Goal: Find specific page/section: Find specific page/section

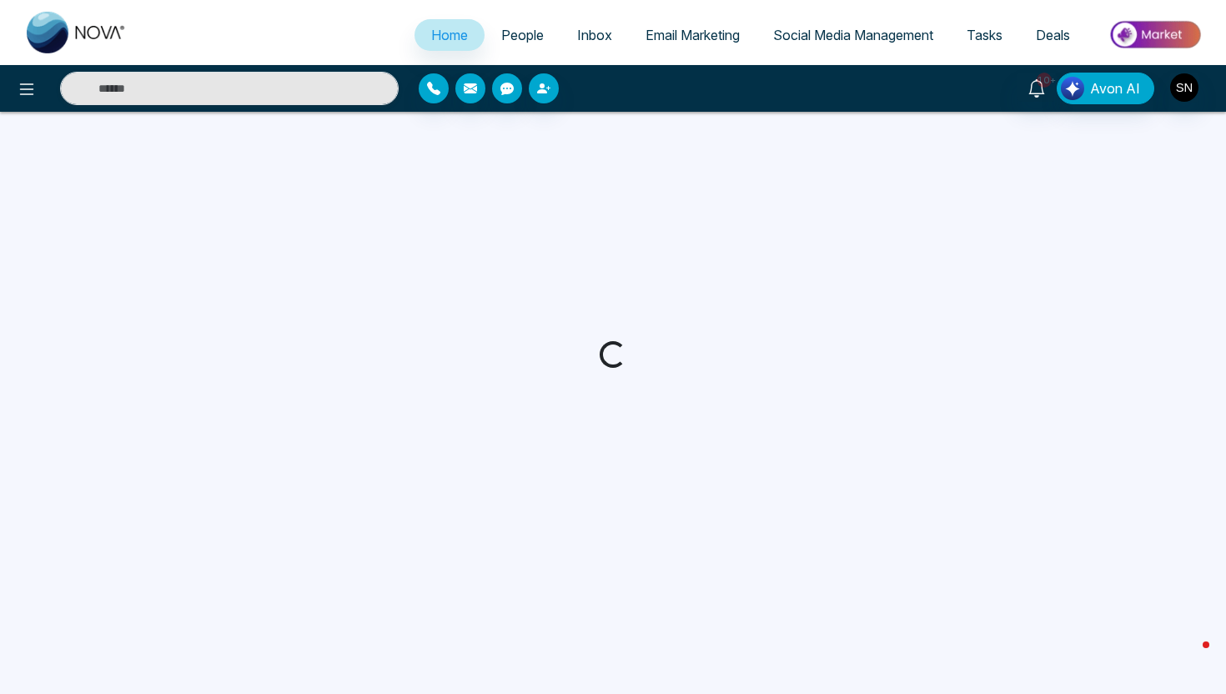
select select "*"
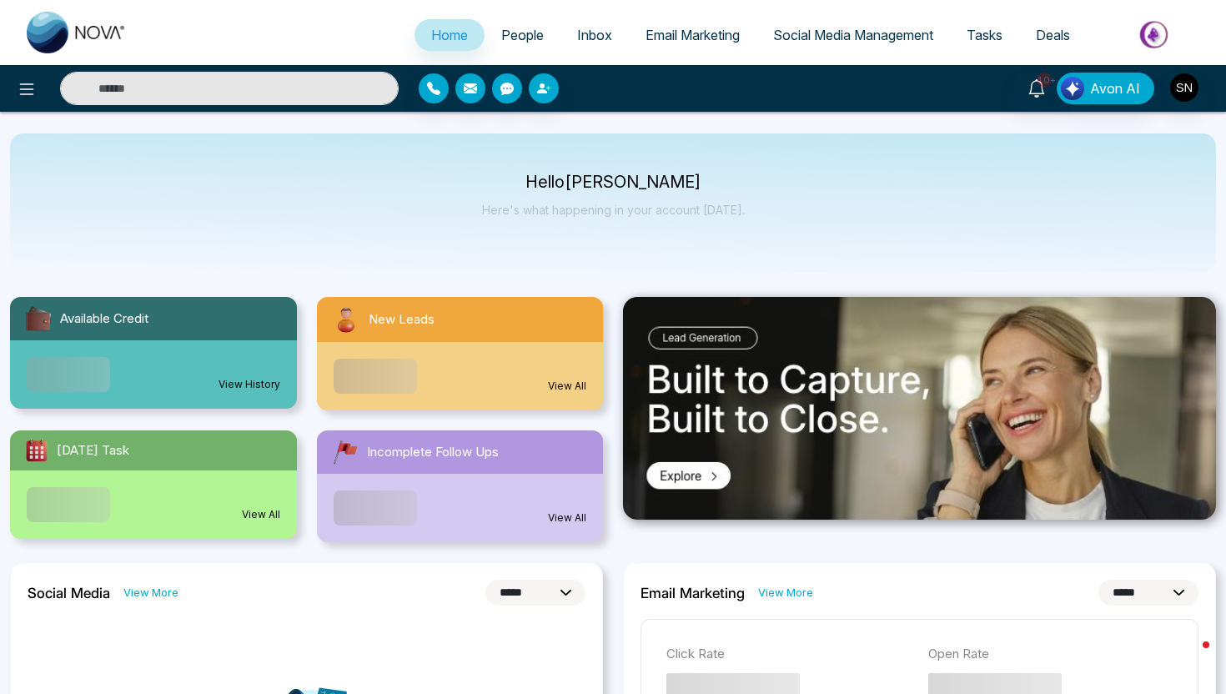
click at [233, 89] on input "text" at bounding box center [229, 88] width 339 height 33
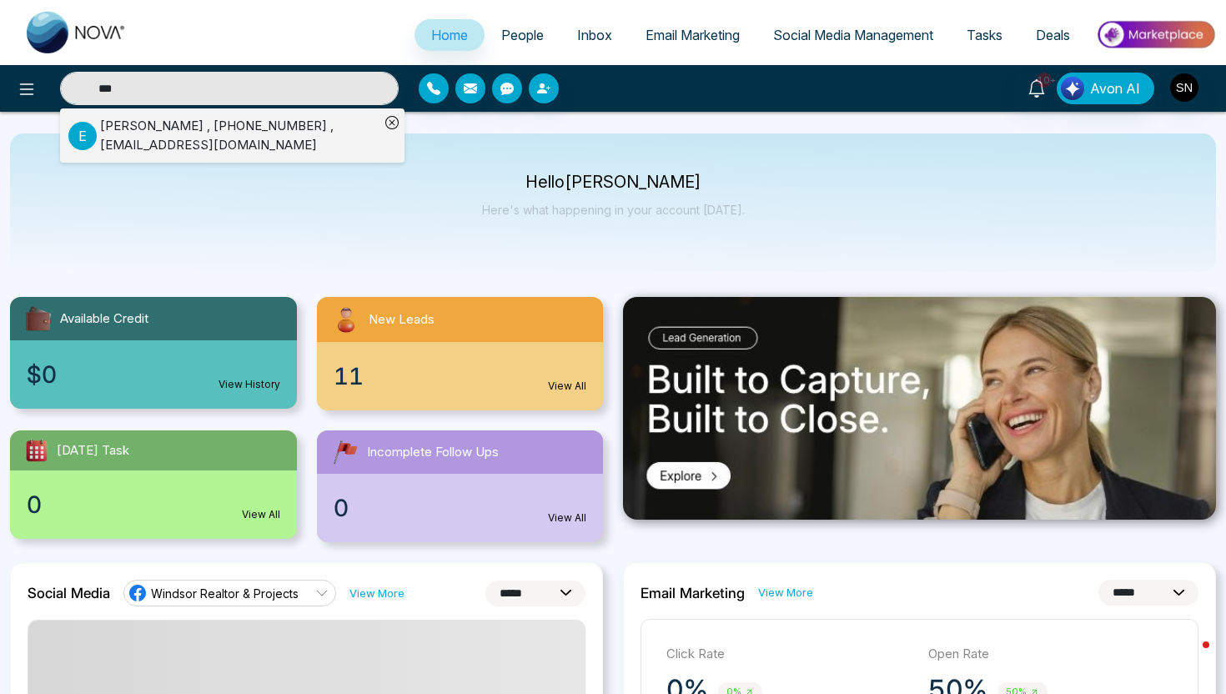
type input "***"
click at [286, 125] on div "[PERSON_NAME] , [PHONE_NUMBER] , [EMAIL_ADDRESS][DOMAIN_NAME]" at bounding box center [239, 136] width 279 height 38
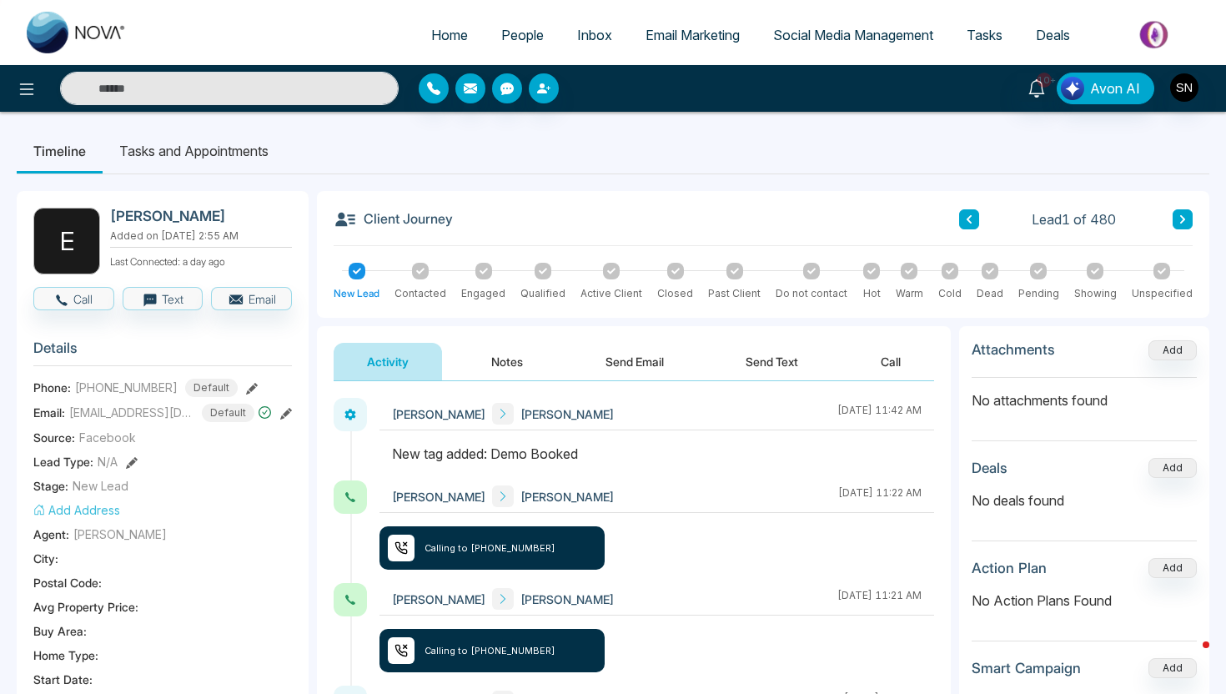
drag, startPoint x: 479, startPoint y: 414, endPoint x: 570, endPoint y: 413, distance: 90.1
click at [570, 413] on div "[PERSON_NAME] Nova [PERSON_NAME] [DATE] 11:42 AM" at bounding box center [656, 414] width 555 height 33
copy span "[PERSON_NAME]"
